Goal: Transaction & Acquisition: Purchase product/service

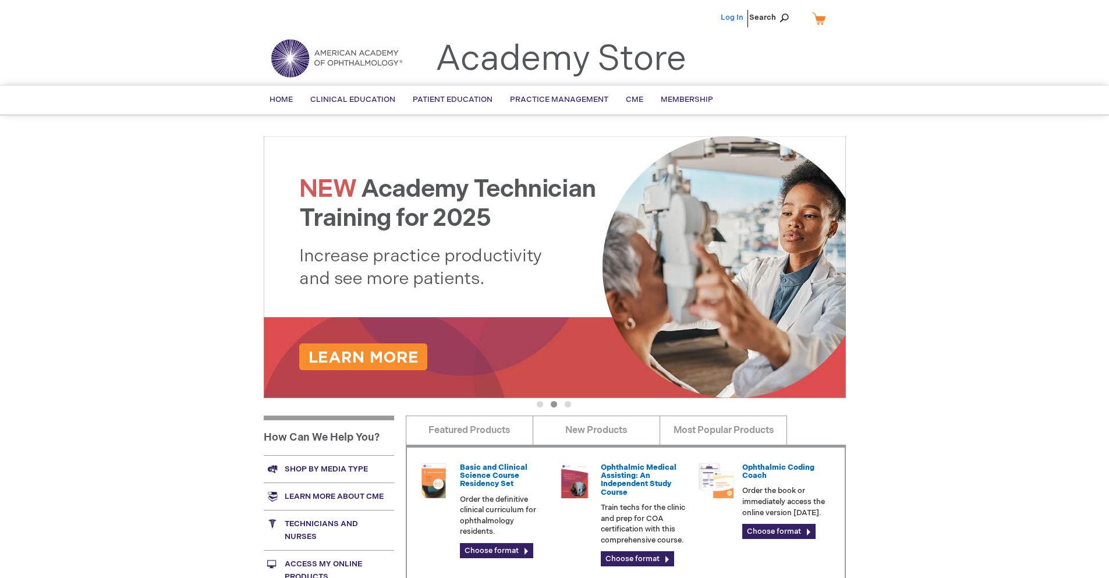
click at [733, 17] on link "Log In" at bounding box center [732, 17] width 23 height 9
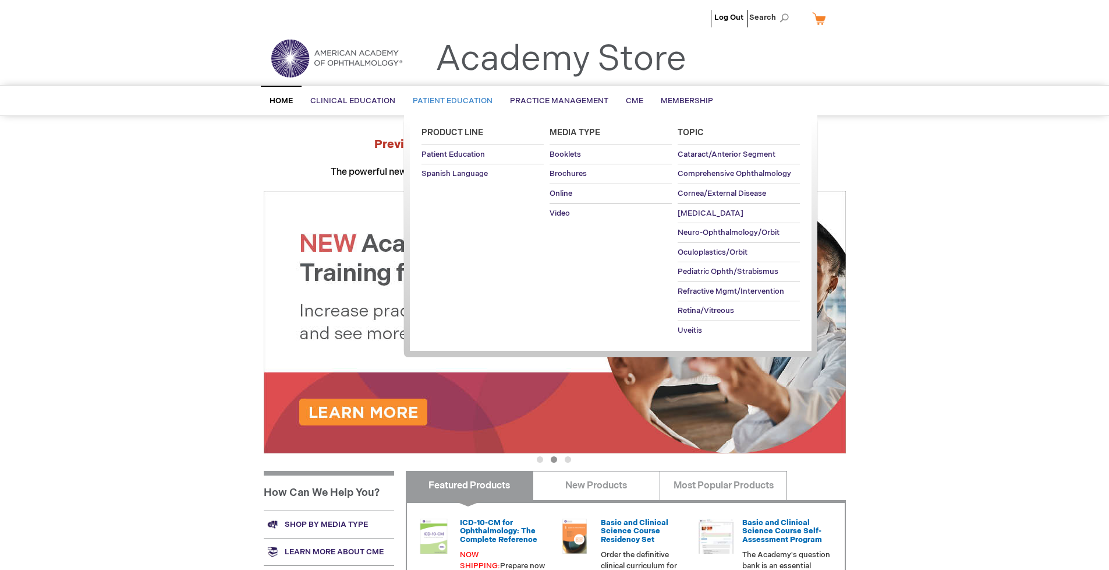
click at [450, 101] on span "Patient Education" at bounding box center [453, 100] width 80 height 9
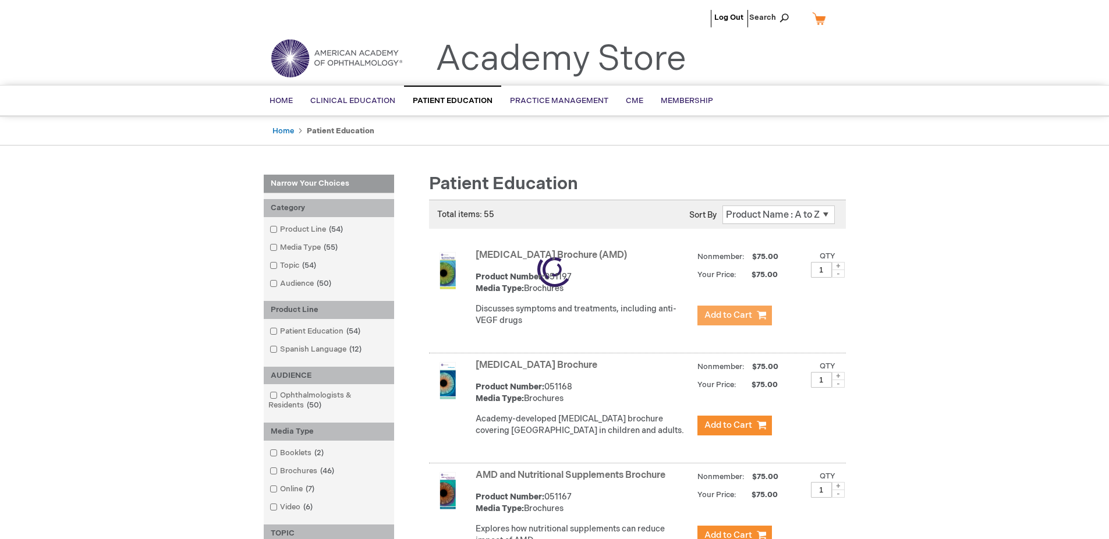
click at [734, 316] on span "Add to Cart" at bounding box center [729, 315] width 48 height 11
